Goal: Information Seeking & Learning: Learn about a topic

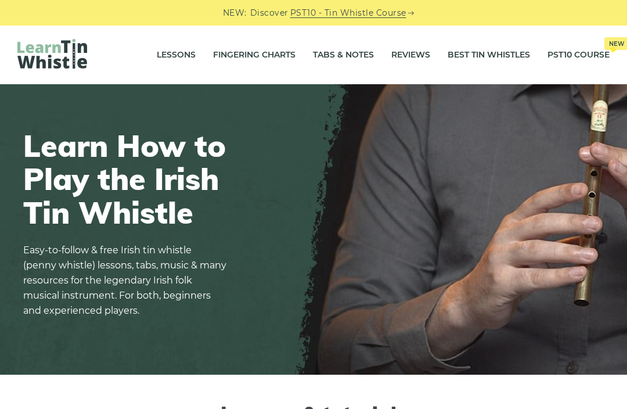
click at [365, 17] on link "PST10 - Tin Whistle Course" at bounding box center [348, 12] width 116 height 13
click at [189, 62] on link "Lessons" at bounding box center [176, 55] width 39 height 29
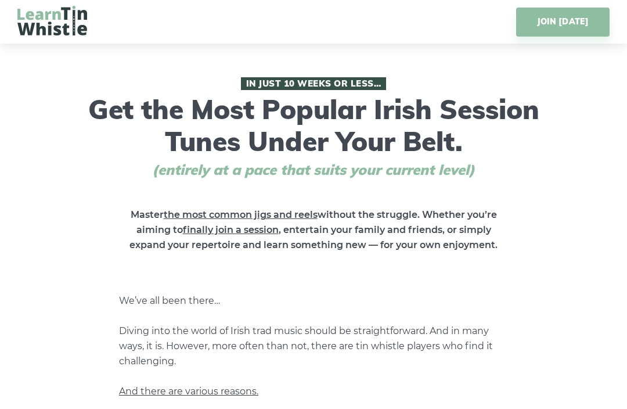
click at [585, 25] on link "JOIN TODAY" at bounding box center [563, 22] width 94 height 29
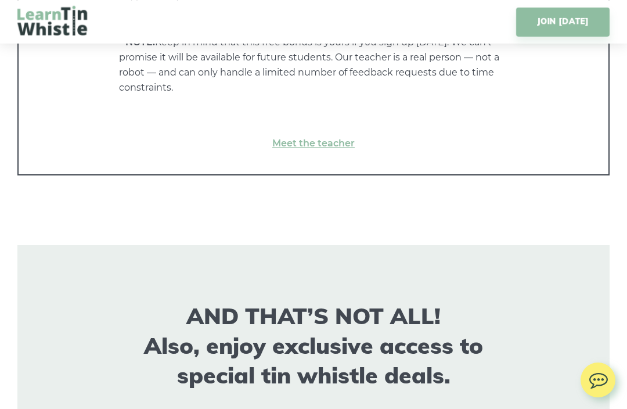
scroll to position [6785, 0]
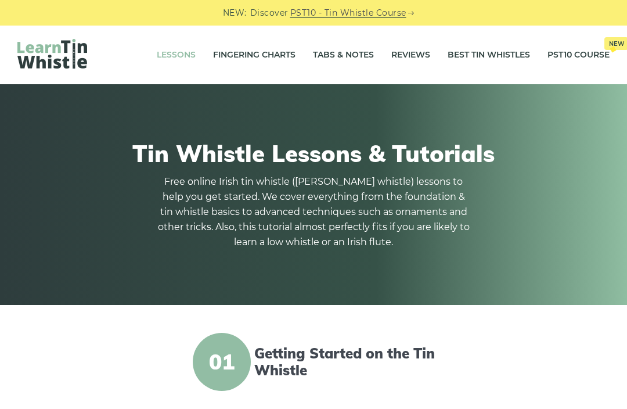
click at [177, 53] on link "Lessons" at bounding box center [176, 55] width 39 height 29
click at [257, 367] on link "Getting Started on the Tin Whistle" at bounding box center [347, 362] width 186 height 34
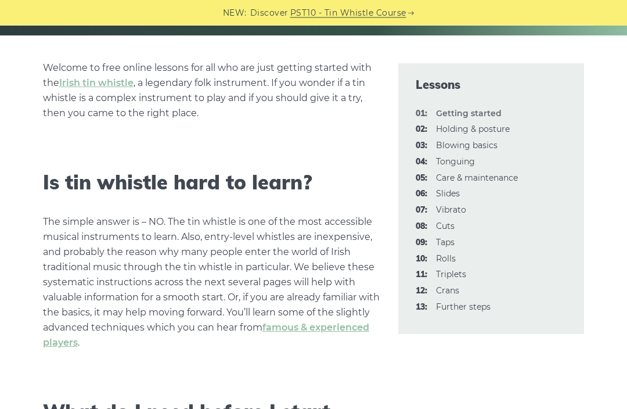
scroll to position [270, 0]
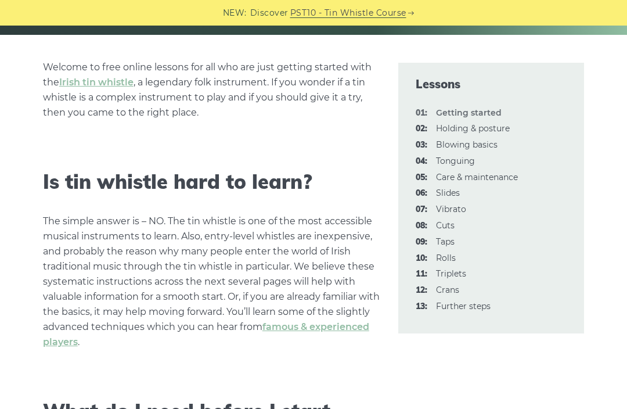
click at [514, 110] on li "01: Getting started" at bounding box center [491, 113] width 151 height 14
click at [481, 116] on strong "01: Getting started" at bounding box center [469, 112] width 66 height 10
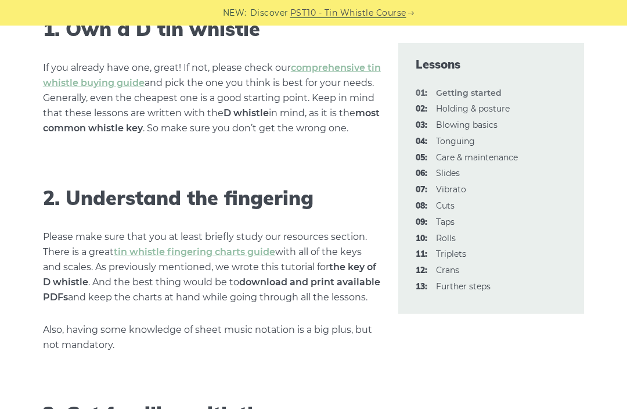
scroll to position [804, 0]
